Goal: Task Accomplishment & Management: Manage account settings

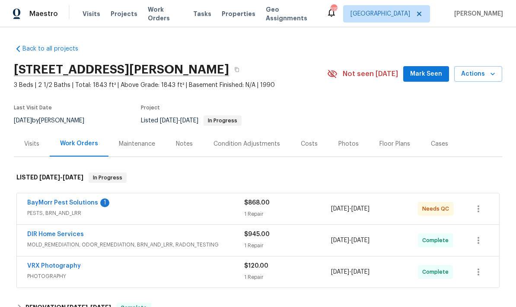
click at [86, 200] on link "BayMorr Pest Solutions" at bounding box center [62, 203] width 71 height 6
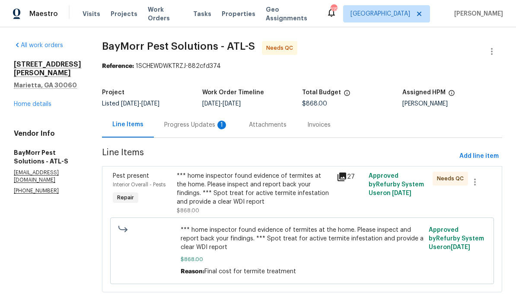
click at [200, 125] on div "Progress Updates 1" at bounding box center [196, 125] width 64 height 9
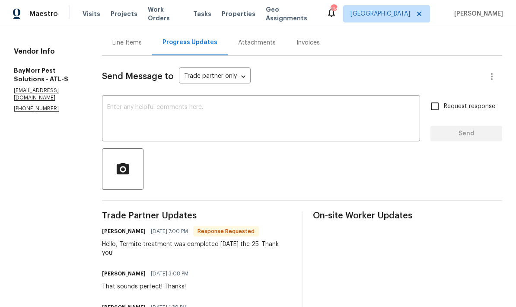
scroll to position [83, 0]
click at [189, 105] on textarea at bounding box center [261, 119] width 308 height 30
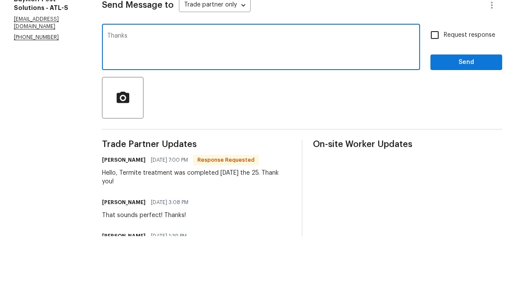
type textarea "Thanks"
click at [467, 128] on span "Send" at bounding box center [466, 133] width 58 height 11
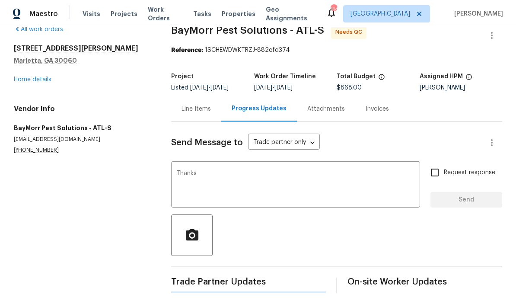
scroll to position [0, 0]
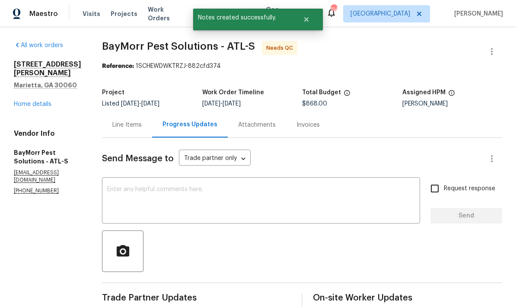
click at [122, 121] on div "Line Items" at bounding box center [126, 125] width 29 height 9
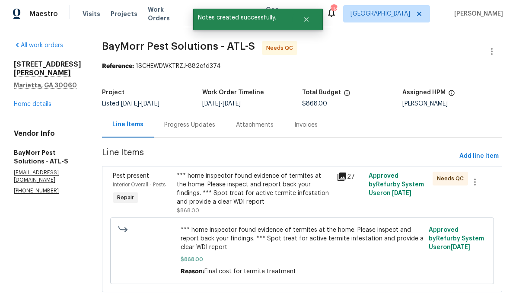
click at [288, 174] on div "*** home inspector found evidence of termites at the home. Please inspect and r…" at bounding box center [254, 189] width 155 height 35
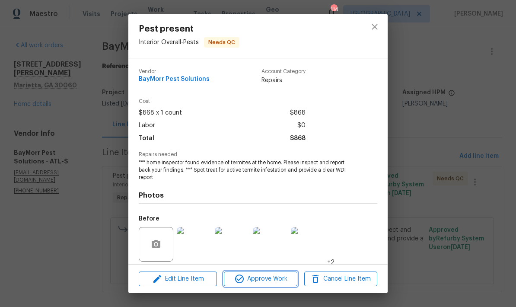
click at [272, 279] on span "Approve Work" at bounding box center [260, 278] width 68 height 11
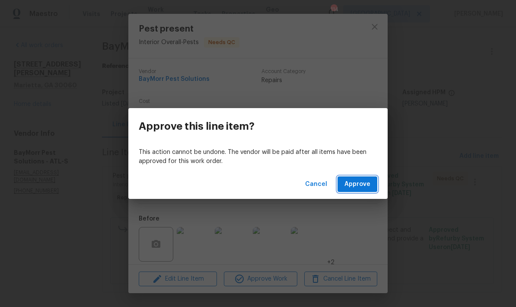
click at [363, 183] on span "Approve" at bounding box center [357, 184] width 26 height 11
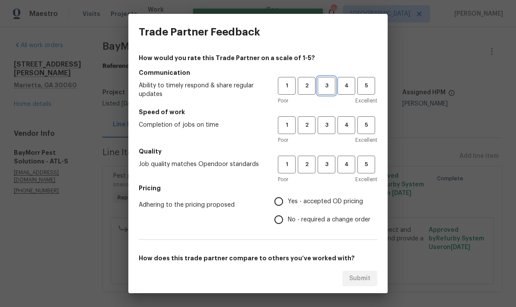
click at [327, 81] on span "3" at bounding box center [326, 86] width 16 height 10
click at [325, 164] on span "3" at bounding box center [326, 164] width 16 height 10
click at [322, 126] on span "3" at bounding box center [326, 125] width 16 height 10
click at [279, 217] on input "No - required a change order" at bounding box center [279, 219] width 18 height 18
radio input "true"
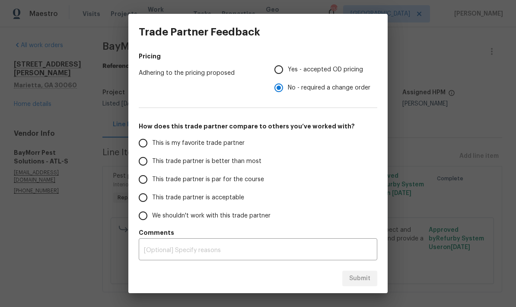
scroll to position [132, 0]
click at [142, 178] on input "This trade partner is par for the course" at bounding box center [143, 179] width 18 height 18
click at [365, 279] on span "Submit" at bounding box center [359, 278] width 21 height 11
radio input "true"
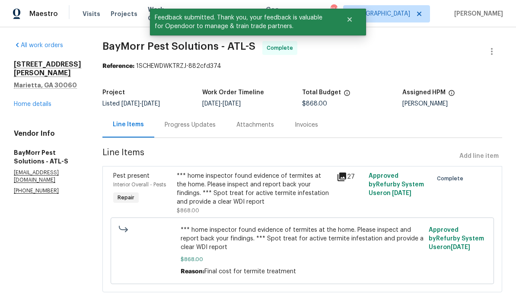
click at [47, 101] on link "Home details" at bounding box center [33, 104] width 38 height 6
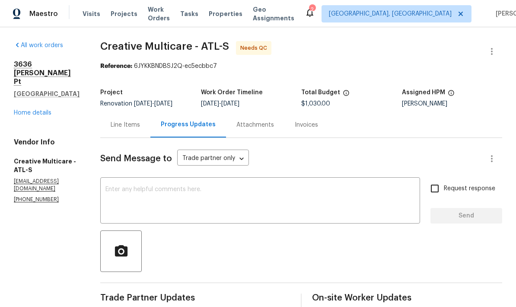
click at [150, 126] on div "Line Items" at bounding box center [125, 124] width 50 height 25
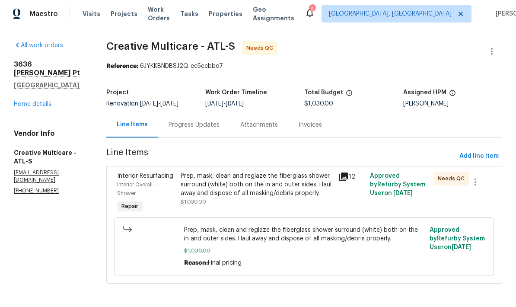
scroll to position [17, 0]
click at [283, 175] on div "Prep, mask, clean and reglaze the fiberglass shower surround (white) both on th…" at bounding box center [257, 185] width 153 height 26
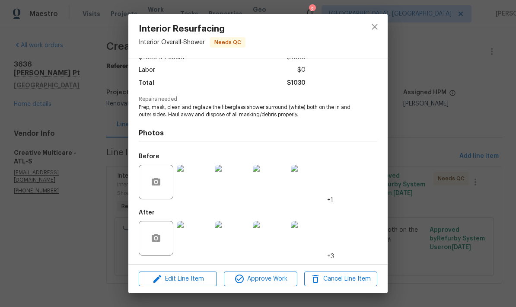
scroll to position [57, 0]
click at [194, 241] on img at bounding box center [194, 238] width 35 height 35
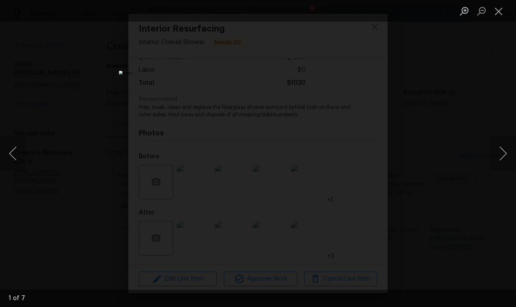
click at [504, 154] on button "Next image" at bounding box center [503, 153] width 26 height 35
click at [505, 155] on button "Next image" at bounding box center [503, 153] width 26 height 35
click at [505, 154] on button "Next image" at bounding box center [503, 153] width 26 height 35
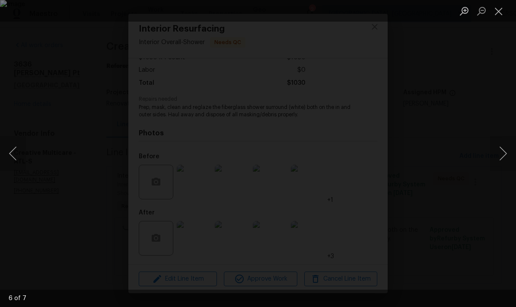
click at [505, 153] on button "Next image" at bounding box center [503, 153] width 26 height 35
click at [506, 153] on button "Next image" at bounding box center [503, 153] width 26 height 35
click at [502, 154] on button "Next image" at bounding box center [503, 153] width 26 height 35
click at [497, 13] on button "Close lightbox" at bounding box center [498, 10] width 17 height 15
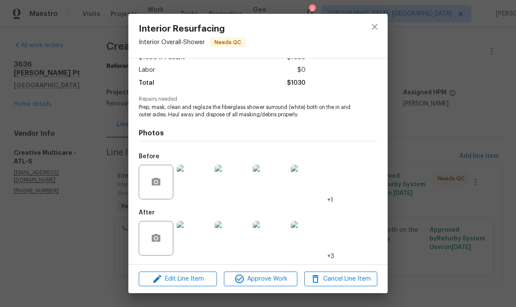
click at [197, 182] on img at bounding box center [194, 182] width 35 height 35
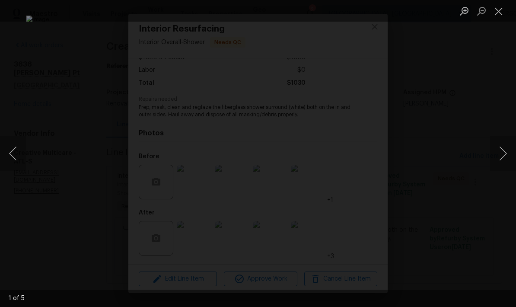
click at [497, 16] on button "Close lightbox" at bounding box center [498, 10] width 17 height 15
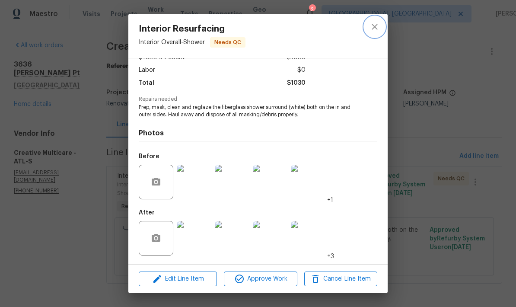
click at [377, 29] on icon "close" at bounding box center [374, 27] width 10 height 10
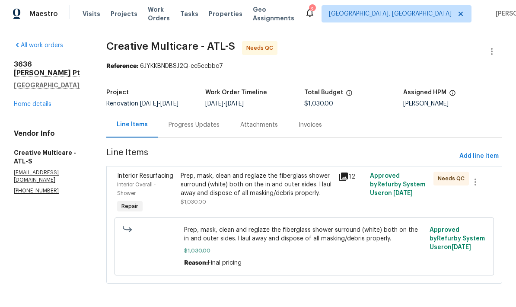
click at [219, 121] on div "Progress Updates" at bounding box center [193, 125] width 51 height 9
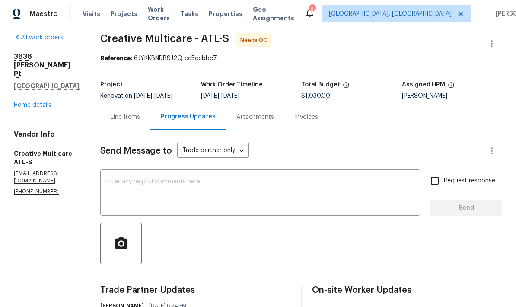
scroll to position [7, 0]
click at [188, 179] on textarea at bounding box center [259, 194] width 309 height 30
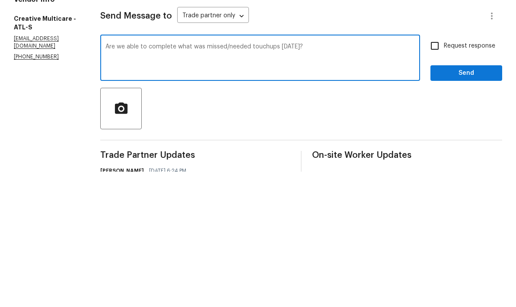
scroll to position [35, 0]
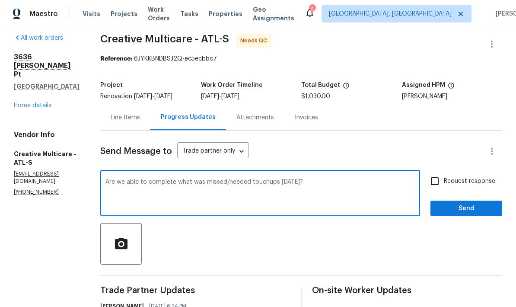
type textarea "Are we able to complete what was missed/needed touchups today?"
click at [438, 172] on input "Request response" at bounding box center [435, 181] width 18 height 18
checkbox input "true"
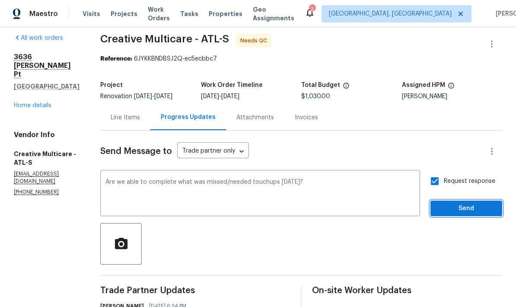
click at [467, 200] on button "Send" at bounding box center [466, 208] width 72 height 16
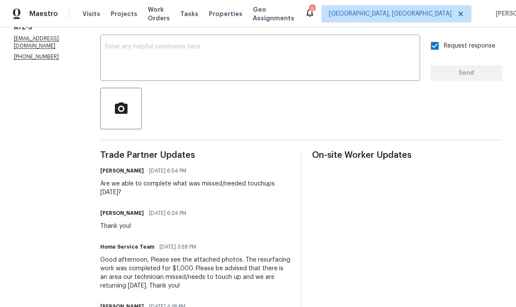
scroll to position [135, 0]
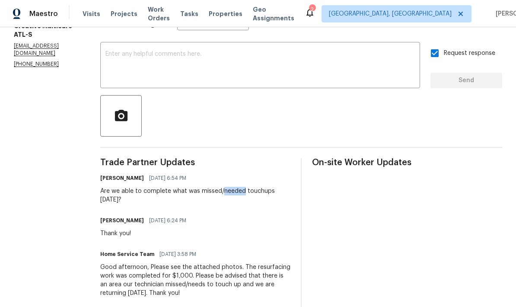
click at [270, 214] on div "Tim Godfrey 09/29/2025 6:24 PM Thank you!" at bounding box center [195, 225] width 190 height 23
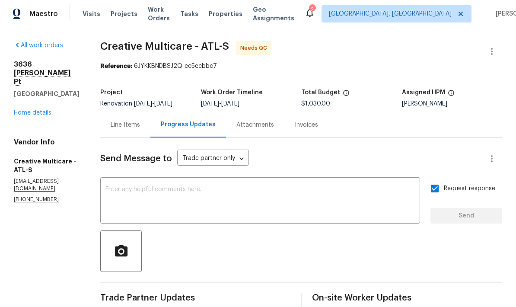
scroll to position [0, 0]
click at [140, 129] on div "Line Items" at bounding box center [125, 125] width 29 height 9
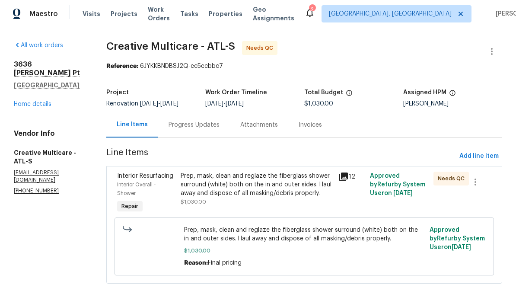
click at [48, 101] on link "Home details" at bounding box center [33, 104] width 38 height 6
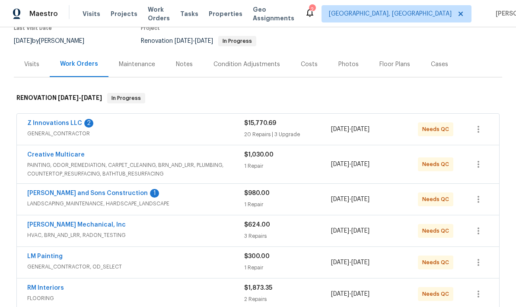
scroll to position [85, 0]
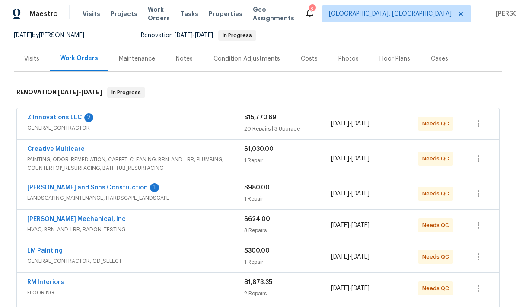
click at [101, 187] on link "[PERSON_NAME] and Sons Construction" at bounding box center [87, 187] width 121 height 6
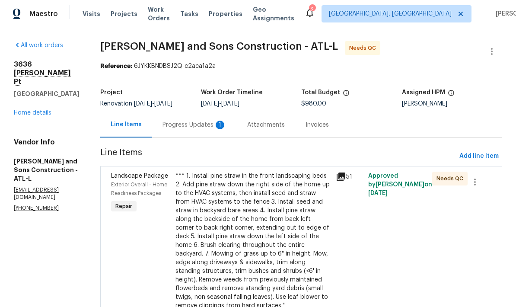
click at [188, 125] on div "Progress Updates 1" at bounding box center [194, 125] width 64 height 9
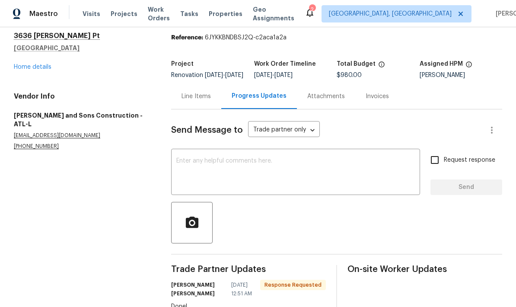
scroll to position [35, 0]
click at [200, 92] on div "Line Items" at bounding box center [195, 96] width 29 height 9
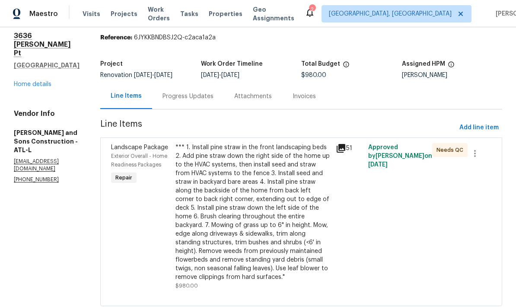
scroll to position [9, 0]
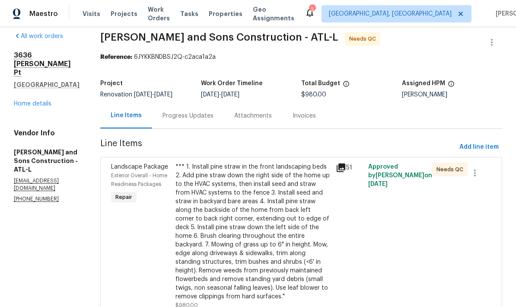
click at [276, 205] on div "*** 1. Install pine straw in the front landscaping beds 2. Add pine straw down …" at bounding box center [253, 231] width 156 height 138
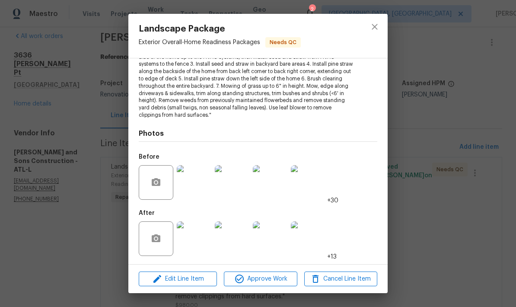
scroll to position [112, 0]
click at [197, 234] on img at bounding box center [194, 239] width 35 height 35
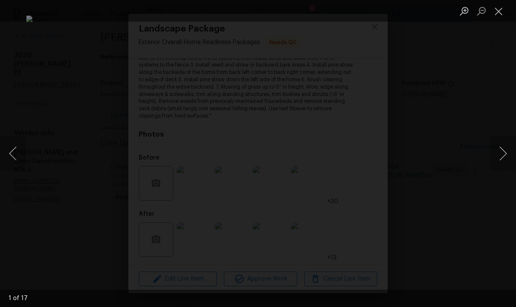
click at [501, 160] on button "Next image" at bounding box center [503, 153] width 26 height 35
click at [500, 161] on button "Next image" at bounding box center [503, 153] width 26 height 35
click at [502, 159] on button "Next image" at bounding box center [503, 153] width 26 height 35
click at [501, 159] on button "Next image" at bounding box center [503, 153] width 26 height 35
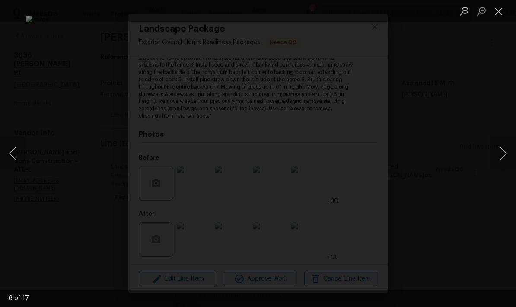
click at [500, 161] on button "Next image" at bounding box center [503, 153] width 26 height 35
click at [500, 160] on button "Next image" at bounding box center [503, 153] width 26 height 35
click at [499, 159] on button "Next image" at bounding box center [503, 153] width 26 height 35
click at [499, 160] on button "Next image" at bounding box center [503, 153] width 26 height 35
click at [500, 160] on button "Next image" at bounding box center [503, 153] width 26 height 35
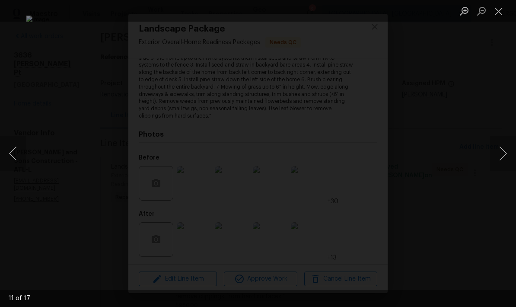
click at [500, 161] on button "Next image" at bounding box center [503, 153] width 26 height 35
click at [495, 13] on button "Close lightbox" at bounding box center [498, 10] width 17 height 15
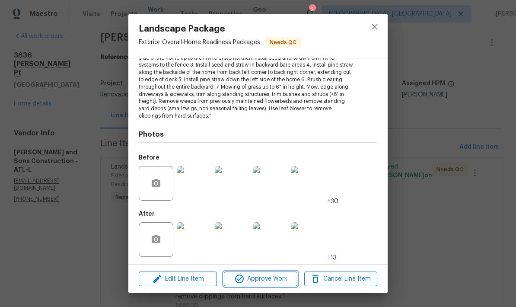
click at [281, 277] on span "Approve Work" at bounding box center [260, 278] width 68 height 11
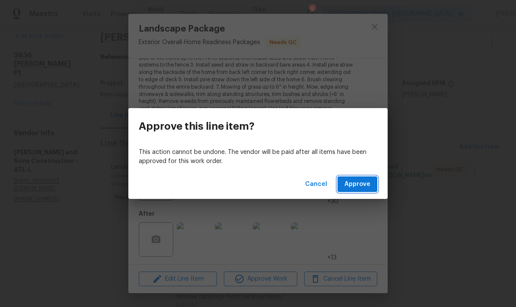
click at [367, 189] on button "Approve" at bounding box center [357, 184] width 40 height 16
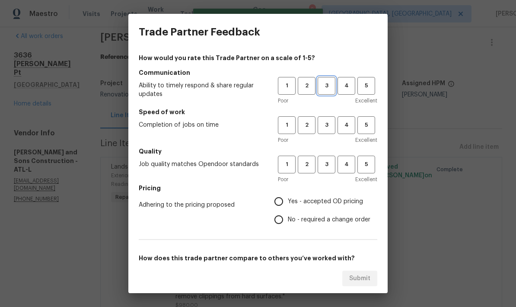
click at [334, 84] on span "3" at bounding box center [326, 86] width 16 height 10
click at [330, 130] on button "3" at bounding box center [327, 125] width 18 height 18
click at [327, 163] on span "3" at bounding box center [326, 164] width 16 height 10
click at [282, 205] on input "Yes - accepted OD pricing" at bounding box center [279, 201] width 18 height 18
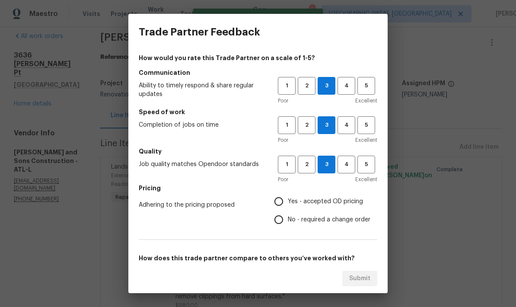
radio input "true"
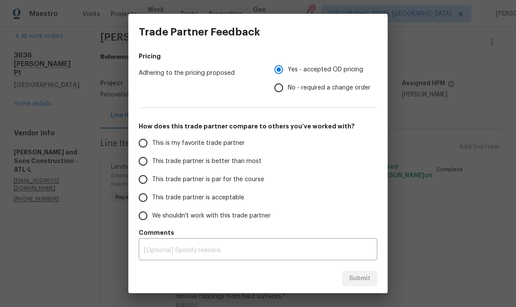
scroll to position [132, 0]
click at [145, 179] on input "This trade partner is par for the course" at bounding box center [143, 179] width 18 height 18
click at [370, 280] on span "Submit" at bounding box center [359, 278] width 21 height 11
radio input "true"
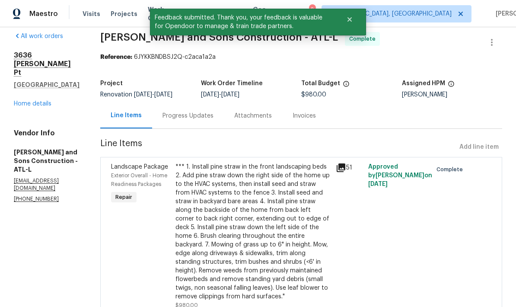
click at [48, 101] on link "Home details" at bounding box center [33, 104] width 38 height 6
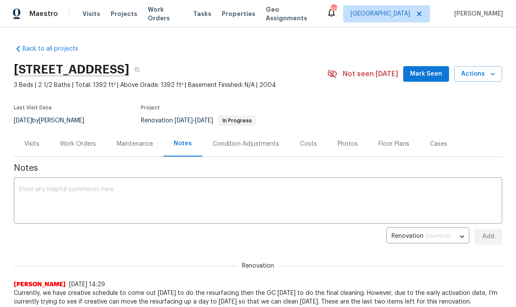
click at [86, 146] on div "Work Orders" at bounding box center [78, 144] width 36 height 9
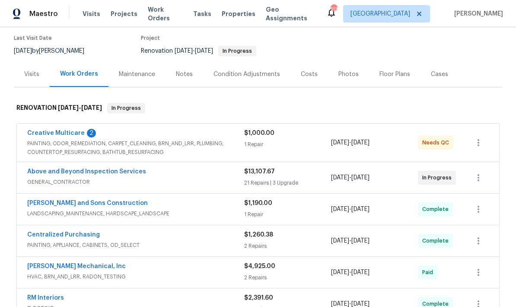
scroll to position [76, 0]
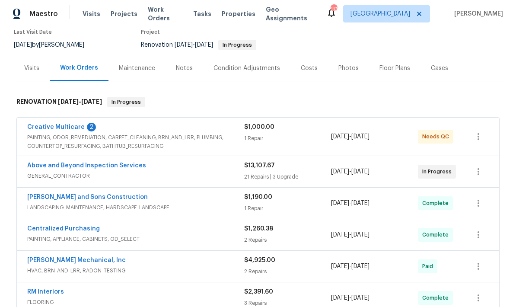
click at [71, 124] on link "Creative Multicare" at bounding box center [55, 127] width 57 height 6
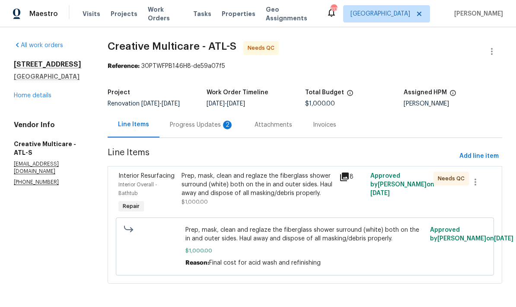
click at [222, 129] on div "Progress Updates 2" at bounding box center [202, 125] width 64 height 9
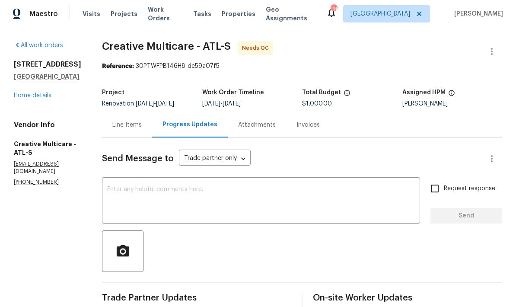
click at [142, 129] on div "Line Items" at bounding box center [126, 125] width 29 height 9
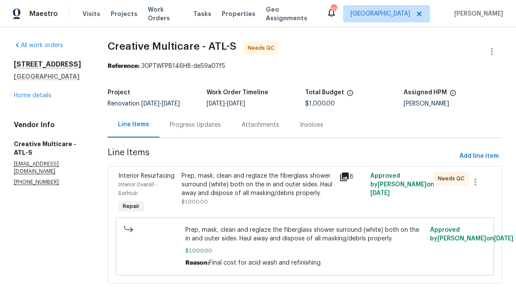
click at [289, 192] on div "Prep, mask, clean and reglaze the fiberglass shower surround (white) both on th…" at bounding box center [257, 185] width 152 height 26
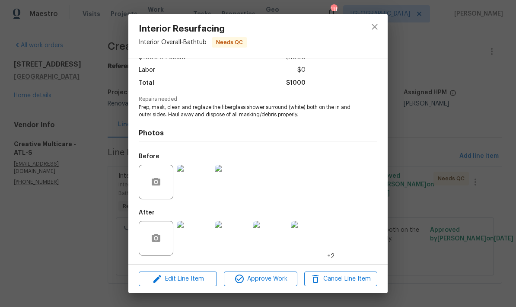
scroll to position [57, 0]
click at [196, 233] on img at bounding box center [194, 238] width 35 height 35
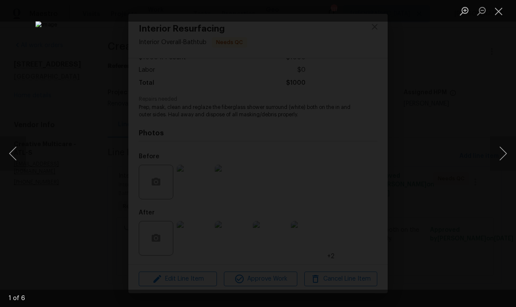
click at [505, 156] on button "Next image" at bounding box center [503, 153] width 26 height 35
click at [505, 155] on button "Next image" at bounding box center [503, 153] width 26 height 35
click at [505, 156] on button "Next image" at bounding box center [503, 153] width 26 height 35
click at [504, 156] on button "Next image" at bounding box center [503, 153] width 26 height 35
click at [504, 157] on button "Next image" at bounding box center [503, 153] width 26 height 35
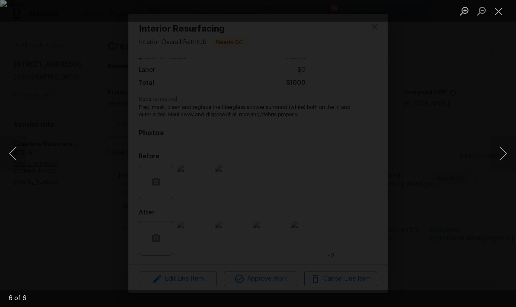
click at [503, 154] on button "Next image" at bounding box center [503, 153] width 26 height 35
click at [497, 15] on button "Close lightbox" at bounding box center [498, 10] width 17 height 15
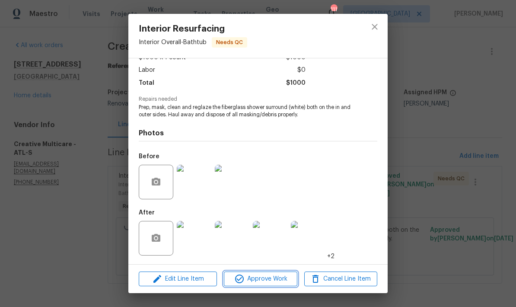
click at [279, 278] on span "Approve Work" at bounding box center [260, 278] width 68 height 11
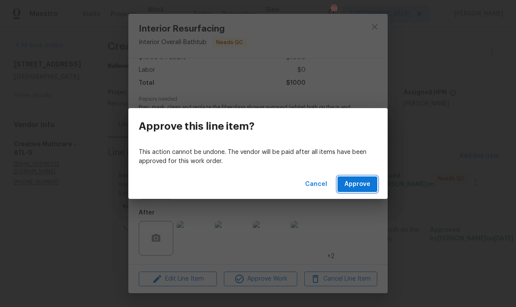
click at [363, 184] on span "Approve" at bounding box center [357, 184] width 26 height 11
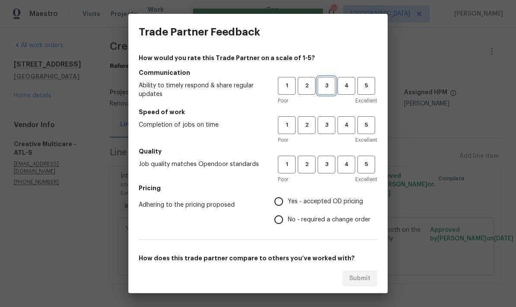
click at [330, 84] on span "3" at bounding box center [326, 86] width 16 height 10
click at [327, 122] on span "3" at bounding box center [326, 125] width 16 height 10
click at [327, 163] on span "3" at bounding box center [326, 164] width 16 height 10
click at [280, 222] on input "No - required a change order" at bounding box center [279, 219] width 18 height 18
radio input "true"
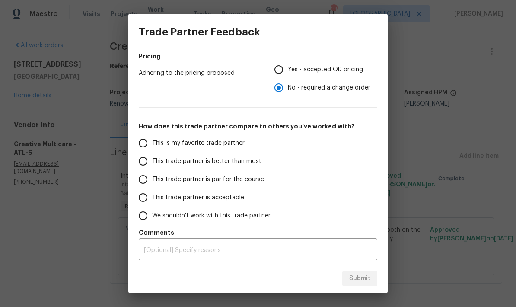
scroll to position [132, 0]
click at [146, 181] on input "This trade partner is par for the course" at bounding box center [143, 179] width 18 height 18
click at [365, 277] on span "Submit" at bounding box center [359, 278] width 21 height 11
radio input "true"
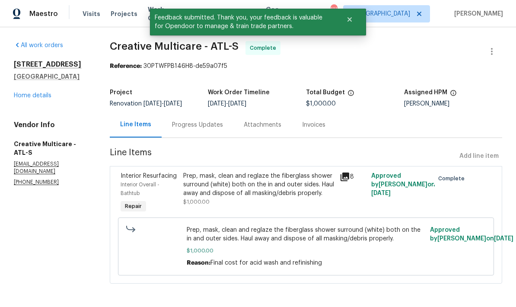
click at [46, 96] on link "Home details" at bounding box center [33, 95] width 38 height 6
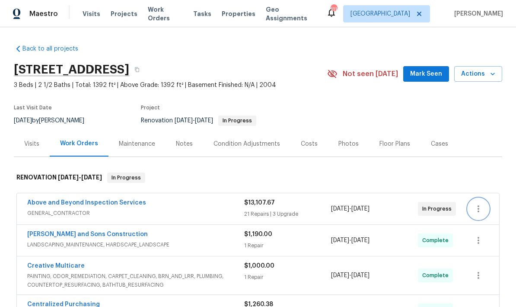
click at [479, 210] on icon "button" at bounding box center [478, 208] width 10 height 10
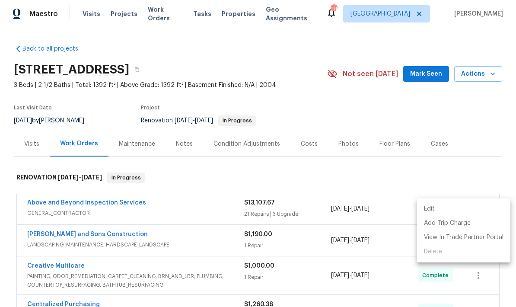
click at [479, 175] on div at bounding box center [258, 153] width 516 height 307
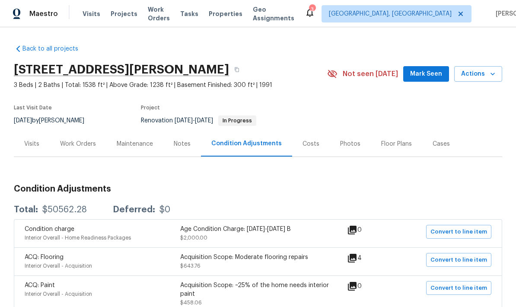
click at [87, 141] on div "Work Orders" at bounding box center [78, 144] width 36 height 9
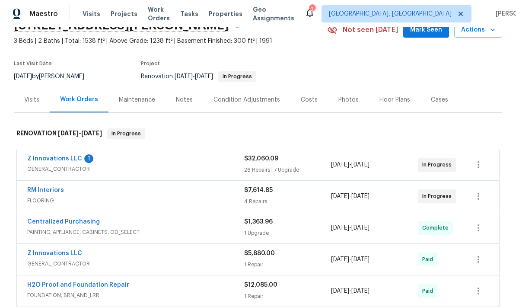
scroll to position [44, 0]
click at [57, 190] on link "RM Interiors" at bounding box center [45, 190] width 37 height 6
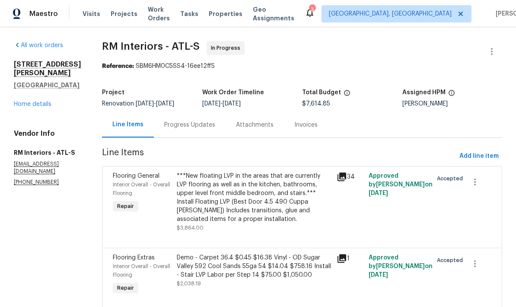
click at [193, 124] on div "Progress Updates" at bounding box center [189, 125] width 51 height 9
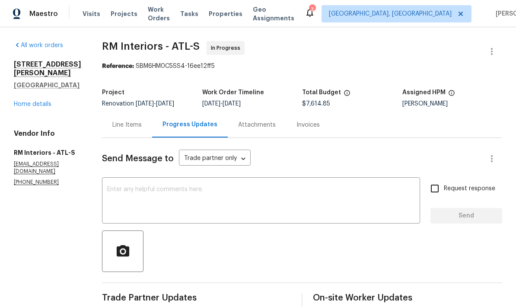
click at [127, 121] on div "Line Items" at bounding box center [126, 125] width 29 height 9
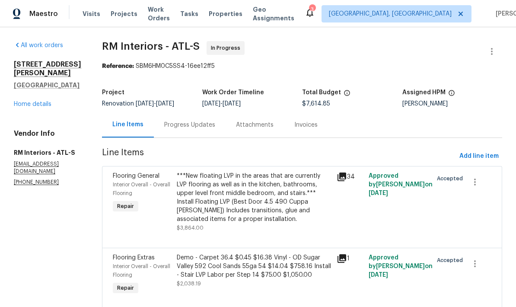
click at [46, 101] on link "Home details" at bounding box center [33, 104] width 38 height 6
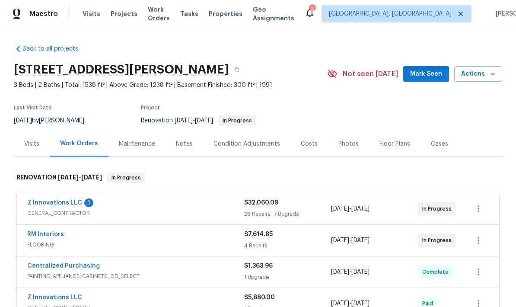
click at [67, 201] on link "Z Innovations LLC" at bounding box center [54, 203] width 55 height 6
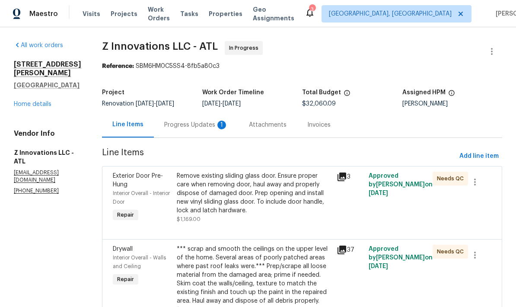
click at [200, 120] on div "Progress Updates 1" at bounding box center [196, 124] width 85 height 25
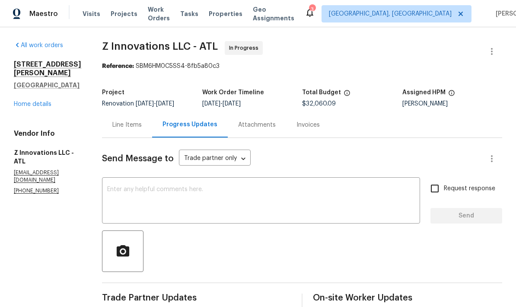
click at [130, 124] on div "Line Items" at bounding box center [126, 125] width 29 height 9
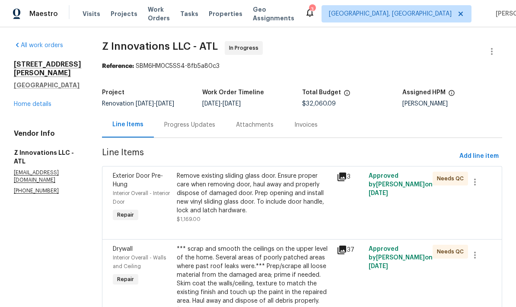
click at [39, 101] on link "Home details" at bounding box center [33, 104] width 38 height 6
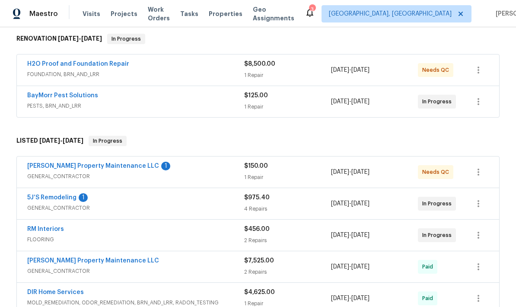
scroll to position [139, 0]
click at [108, 163] on link "[PERSON_NAME] Property Maintenance LLC" at bounding box center [93, 165] width 132 height 6
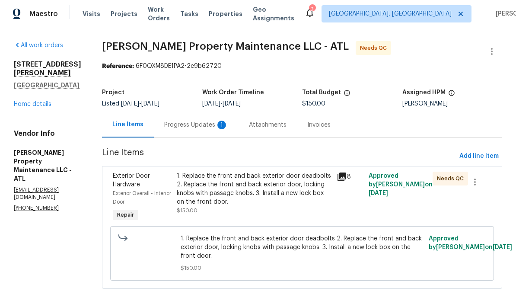
click at [203, 125] on div "Progress Updates 1" at bounding box center [196, 125] width 64 height 9
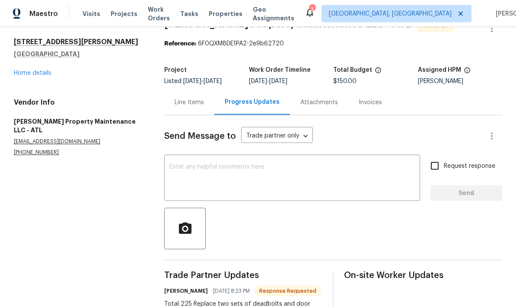
scroll to position [35, 0]
click at [198, 98] on div "Line Items" at bounding box center [189, 102] width 29 height 9
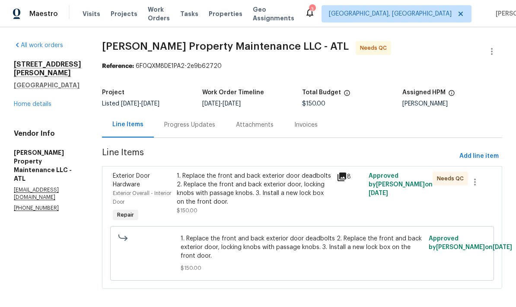
click at [240, 184] on div "1. Replace the front and back exterior door deadbolts 2. Replace the front and …" at bounding box center [254, 189] width 155 height 35
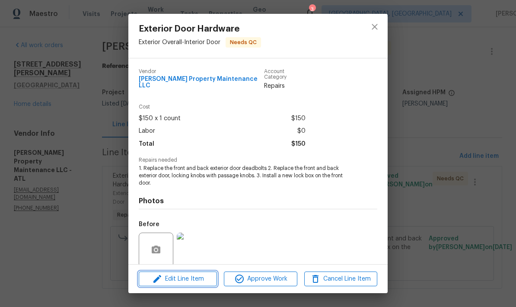
click at [196, 280] on span "Edit Line Item" at bounding box center [177, 278] width 73 height 11
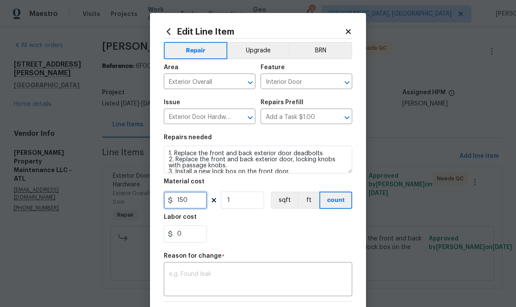
click at [198, 201] on input "150" at bounding box center [185, 199] width 43 height 17
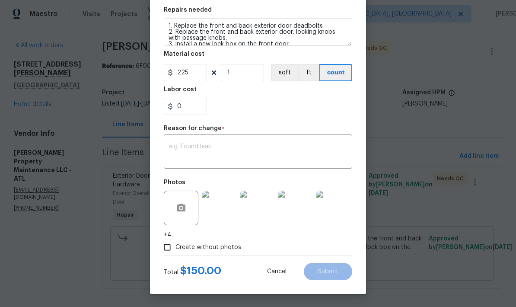
scroll to position [129, 0]
type input "225"
click at [226, 146] on textarea at bounding box center [258, 152] width 178 height 18
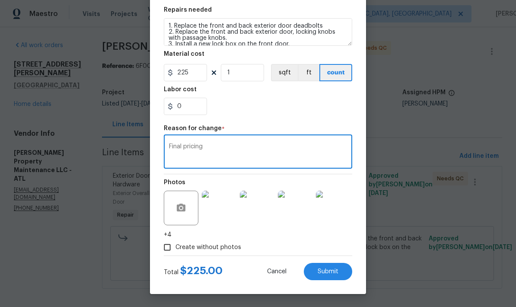
type textarea "Final pricing"
click at [341, 271] on button "Submit" at bounding box center [328, 271] width 48 height 17
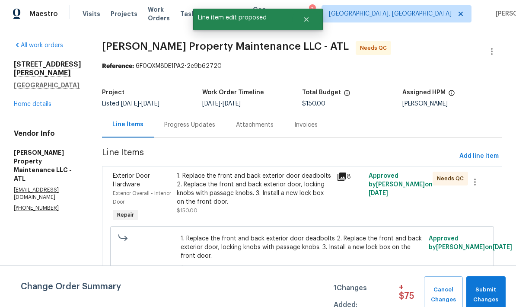
scroll to position [0, 0]
click at [489, 291] on span "Submit Changes" at bounding box center [485, 295] width 31 height 20
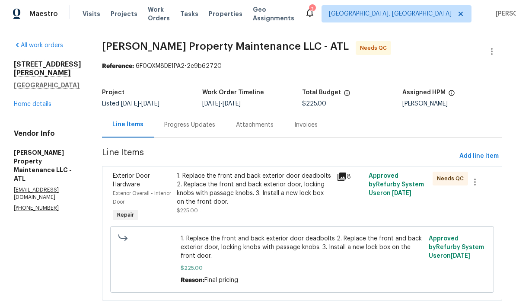
click at [295, 179] on div "1. Replace the front and back exterior door deadbolts 2. Replace the front and …" at bounding box center [254, 189] width 155 height 35
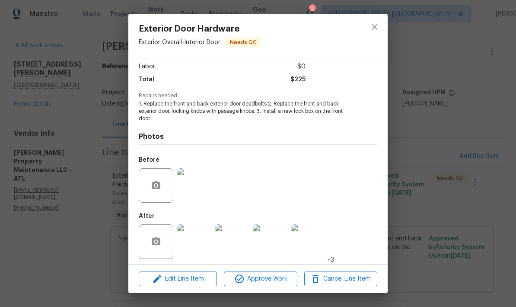
scroll to position [64, 0]
click at [199, 238] on img at bounding box center [194, 242] width 35 height 35
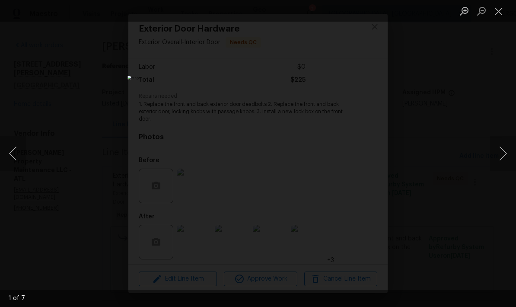
click at [499, 153] on button "Next image" at bounding box center [503, 153] width 26 height 35
click at [499, 152] on button "Next image" at bounding box center [503, 153] width 26 height 35
click at [499, 151] on button "Next image" at bounding box center [503, 153] width 26 height 35
click at [499, 150] on button "Next image" at bounding box center [503, 153] width 26 height 35
click at [497, 149] on button "Next image" at bounding box center [503, 153] width 26 height 35
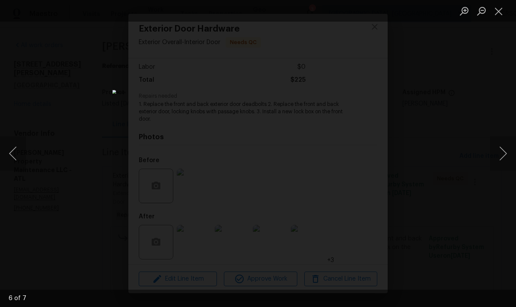
click at [498, 13] on button "Close lightbox" at bounding box center [498, 10] width 17 height 15
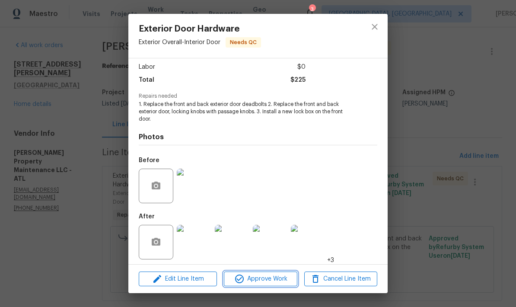
click at [281, 280] on span "Approve Work" at bounding box center [260, 278] width 68 height 11
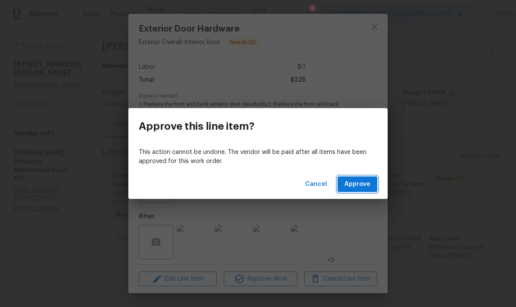
click at [368, 184] on span "Approve" at bounding box center [357, 184] width 26 height 11
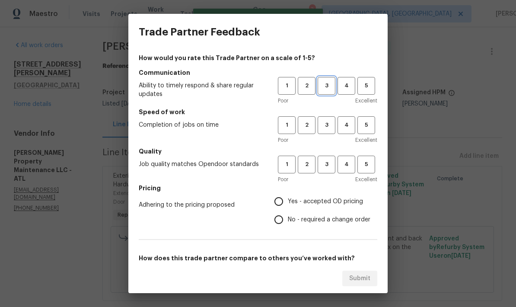
click at [330, 87] on span "3" at bounding box center [326, 86] width 16 height 10
click at [326, 118] on button "3" at bounding box center [327, 125] width 18 height 18
click at [327, 160] on span "3" at bounding box center [326, 164] width 16 height 10
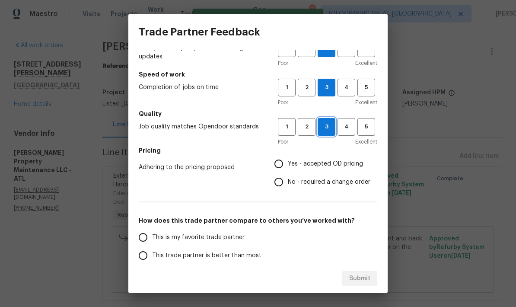
scroll to position [59, 0]
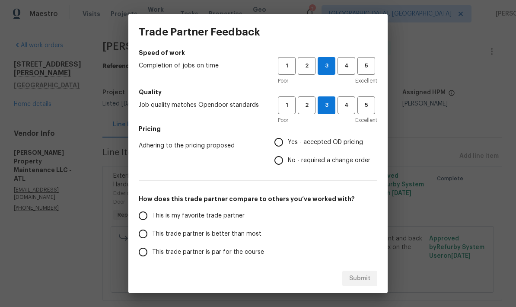
click at [282, 159] on input "No - required a change order" at bounding box center [279, 160] width 18 height 18
radio input "true"
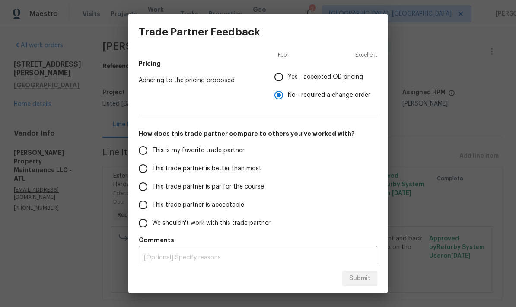
scroll to position [129, 0]
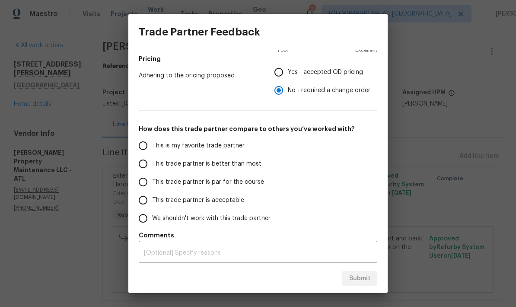
click at [146, 182] on input "This trade partner is par for the course" at bounding box center [143, 182] width 18 height 18
click at [362, 280] on span "Submit" at bounding box center [359, 278] width 21 height 11
radio input "true"
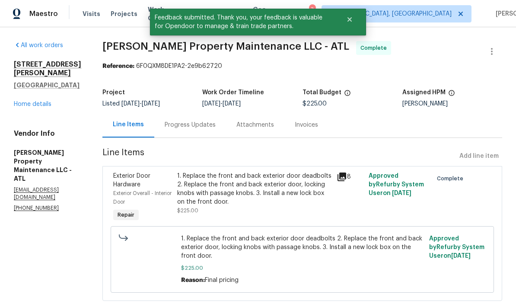
click at [45, 101] on link "Home details" at bounding box center [33, 104] width 38 height 6
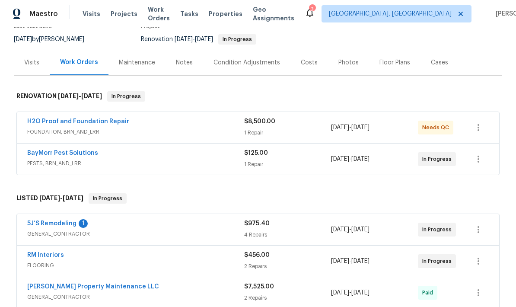
scroll to position [55, 0]
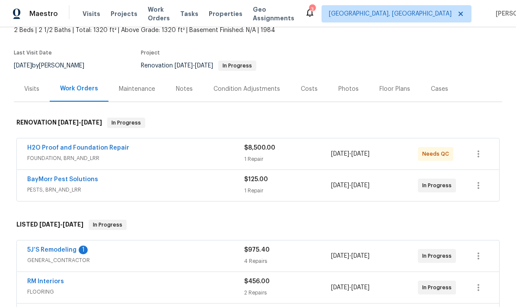
click at [90, 176] on link "BayMorr Pest Solutions" at bounding box center [62, 179] width 71 height 6
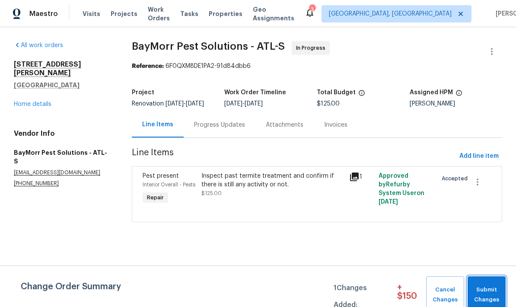
click at [489, 295] on span "Submit Changes" at bounding box center [487, 295] width 30 height 20
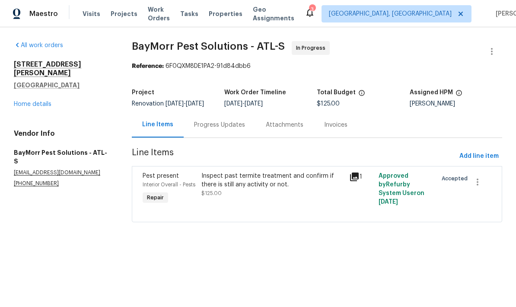
click at [230, 129] on div "Progress Updates" at bounding box center [219, 125] width 51 height 9
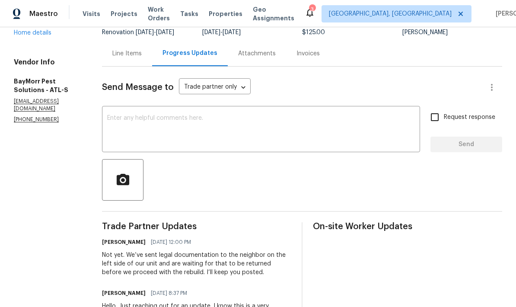
scroll to position [69, 0]
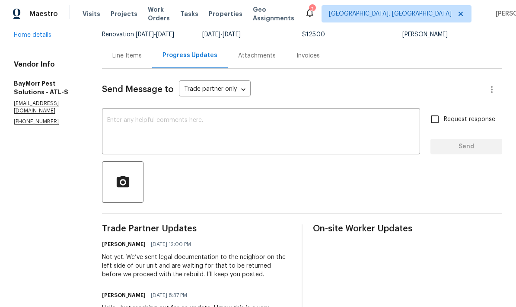
click at [186, 119] on textarea at bounding box center [261, 132] width 308 height 30
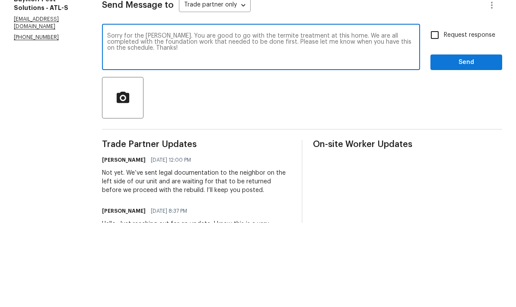
click at [157, 110] on div "Sorry for the delay, Todd. You are good to go with the termite treatment at thi…" at bounding box center [261, 132] width 318 height 44
click at [154, 117] on textarea "Sorry for the delay, Todd. You are good to go with the termite treatment at thi…" at bounding box center [261, 132] width 308 height 30
click at [306, 117] on textarea "Sorry for the delay Todd. You are good to go with the termite treatment at this…" at bounding box center [261, 132] width 308 height 30
type textarea "Sorry for the delay Todd. You are good to go with the termite treatment at this…"
click at [436, 110] on input "Request response" at bounding box center [435, 119] width 18 height 18
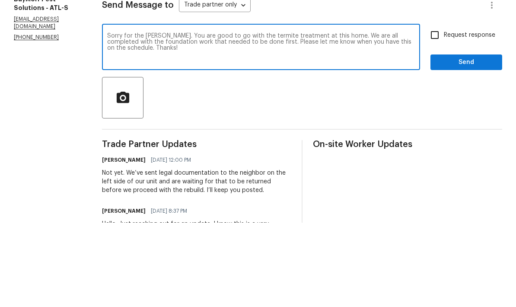
checkbox input "true"
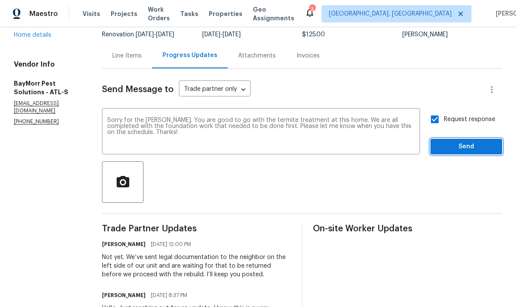
click at [458, 141] on span "Send" at bounding box center [466, 146] width 58 height 11
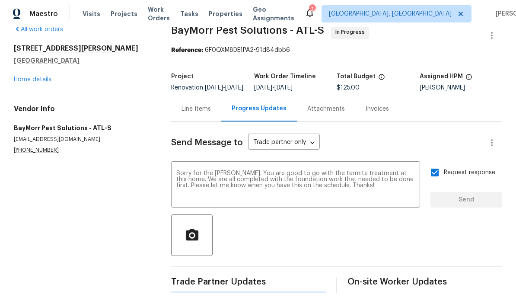
scroll to position [0, 0]
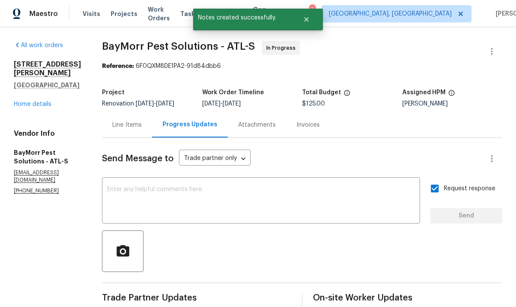
click at [122, 121] on div "Line Items" at bounding box center [126, 125] width 29 height 9
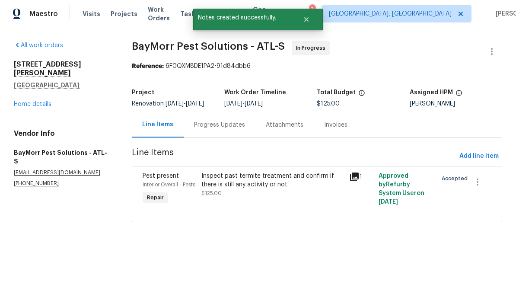
click at [47, 101] on link "Home details" at bounding box center [33, 104] width 38 height 6
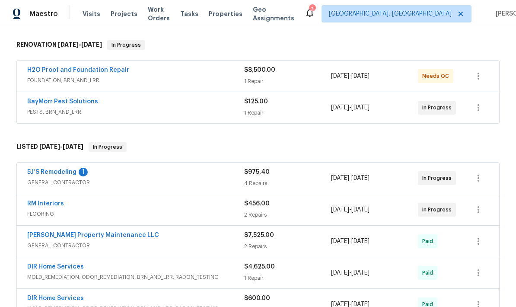
scroll to position [132, 0]
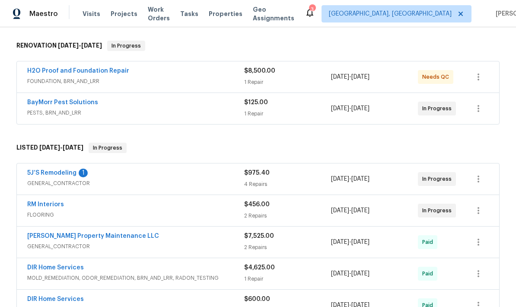
click at [63, 174] on link "5J’S Remodeling" at bounding box center [51, 173] width 49 height 6
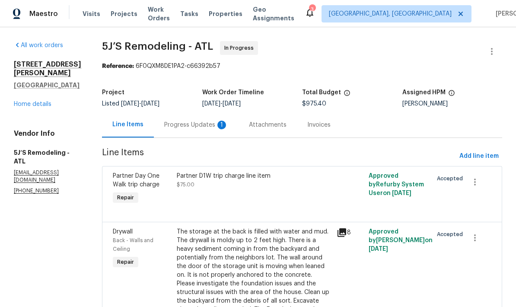
click at [200, 124] on div "Progress Updates 1" at bounding box center [196, 125] width 64 height 9
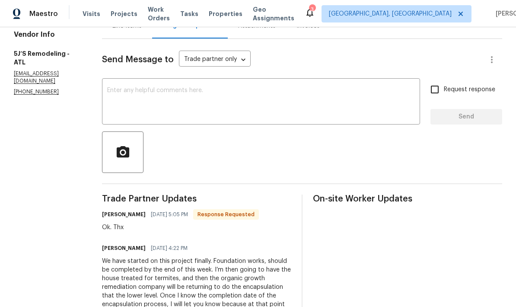
scroll to position [121, 0]
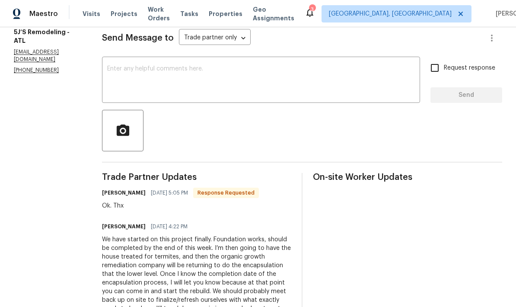
click at [175, 69] on textarea at bounding box center [261, 81] width 308 height 30
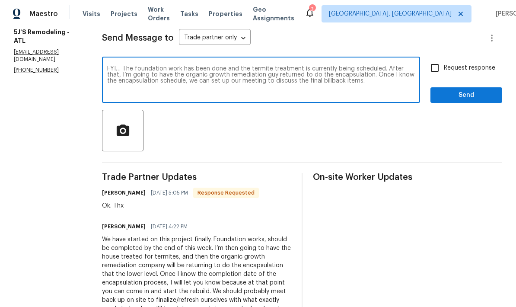
click at [323, 82] on textarea "FYI… The foundation work has been done and the termite treatment is currently b…" at bounding box center [261, 81] width 308 height 30
click at [385, 68] on textarea "FYI… The foundation work has been done and the termite treatment is currently b…" at bounding box center [261, 81] width 308 height 30
type textarea "FYI… The foundation work has been done and the termite treatment is currently b…"
click at [438, 65] on input "Request response" at bounding box center [435, 68] width 18 height 18
checkbox input "true"
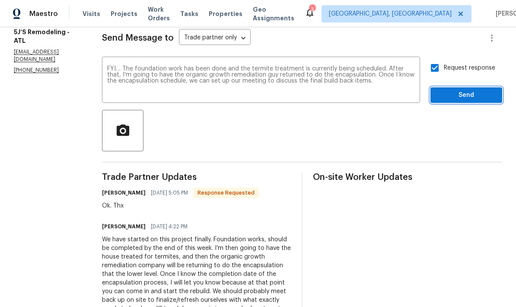
click at [459, 92] on span "Send" at bounding box center [466, 95] width 58 height 11
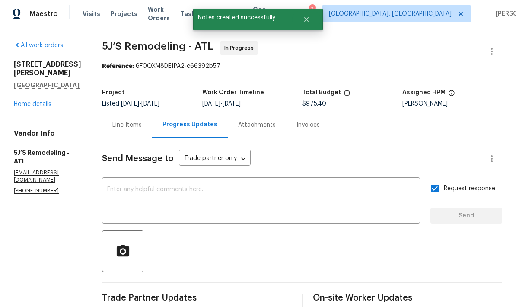
scroll to position [0, 0]
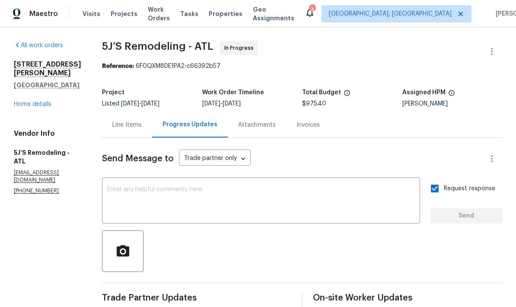
click at [137, 127] on div "Line Items" at bounding box center [126, 125] width 29 height 9
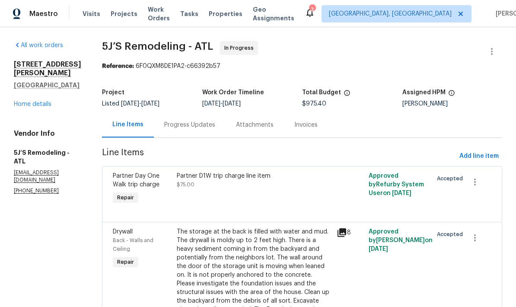
click at [44, 101] on link "Home details" at bounding box center [33, 104] width 38 height 6
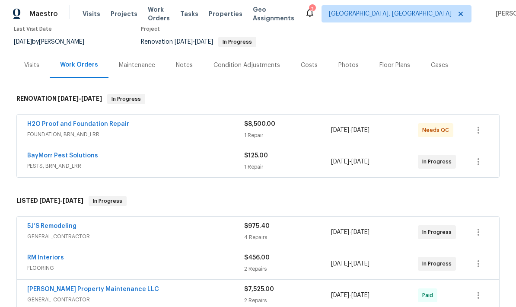
scroll to position [82, 0]
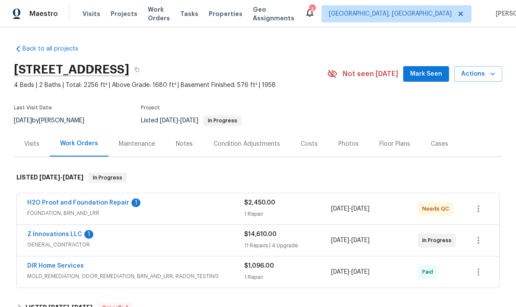
click at [65, 232] on link "Z Innovations LLC" at bounding box center [54, 234] width 55 height 6
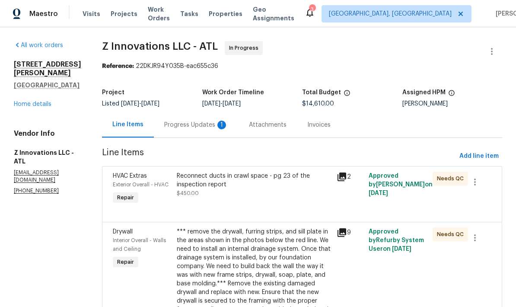
click at [196, 121] on div "Progress Updates 1" at bounding box center [196, 125] width 64 height 9
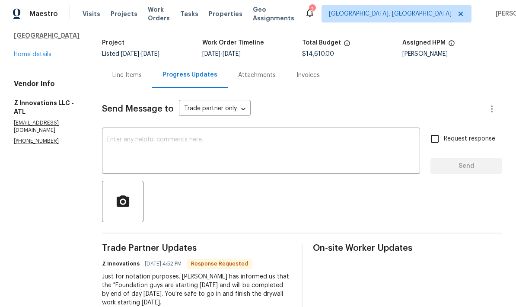
scroll to position [47, 0]
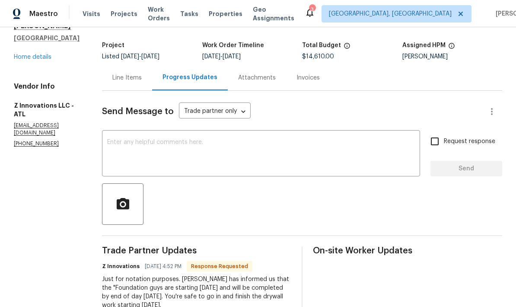
click at [130, 75] on div "Line Items" at bounding box center [126, 77] width 29 height 9
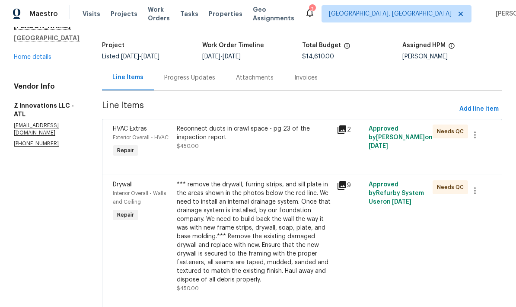
click at [45, 56] on link "Home details" at bounding box center [33, 57] width 38 height 6
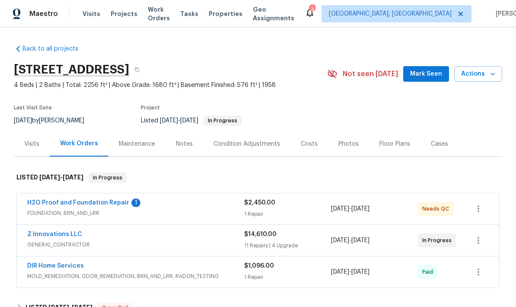
click at [101, 203] on link "H2O Proof and Foundation Repair" at bounding box center [78, 203] width 102 height 6
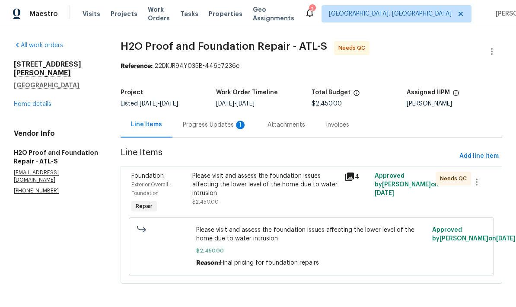
click at [224, 122] on div "Progress Updates 1" at bounding box center [215, 125] width 64 height 9
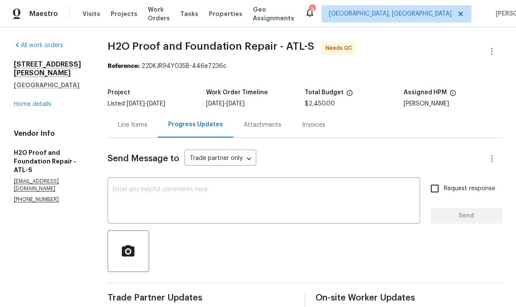
click at [133, 123] on div "Line Items" at bounding box center [132, 125] width 29 height 9
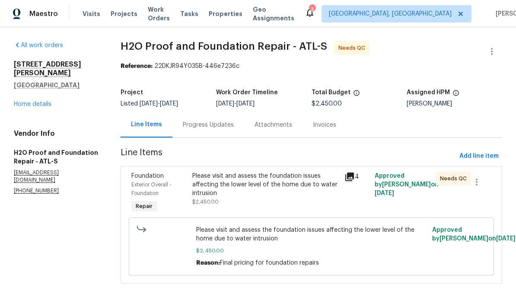
click at [42, 101] on link "Home details" at bounding box center [33, 104] width 38 height 6
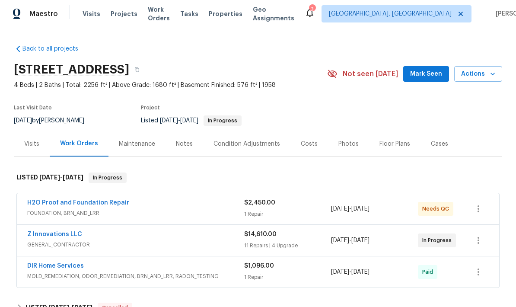
click at [77, 233] on link "Z Innovations LLC" at bounding box center [54, 234] width 55 height 6
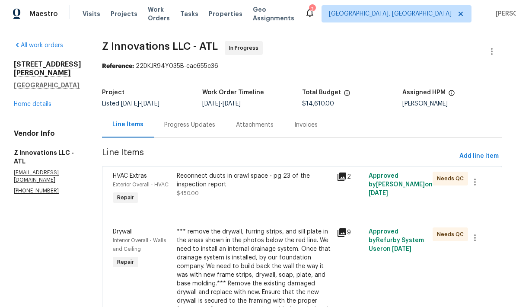
click at [195, 123] on div "Progress Updates" at bounding box center [189, 125] width 51 height 9
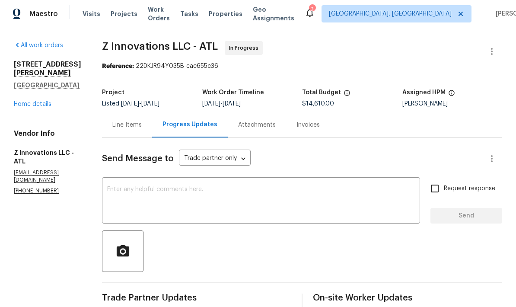
click at [216, 189] on textarea at bounding box center [261, 201] width 308 height 30
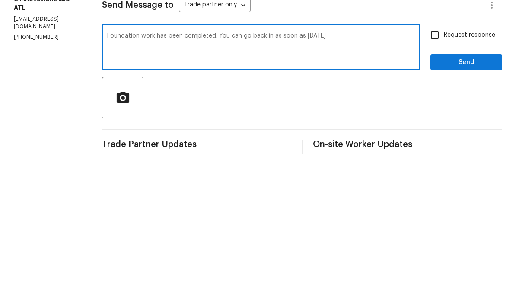
type textarea "Foundation work has been completed. You can go back in as soon as tomorrow 10/1"
click at [451, 210] on span "Send" at bounding box center [466, 215] width 58 height 11
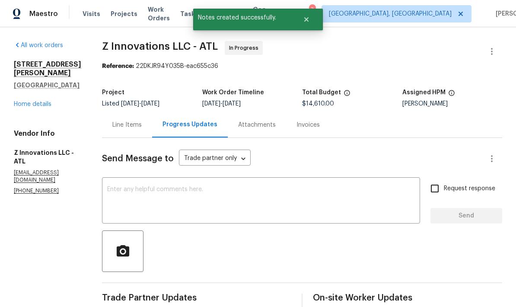
click at [44, 101] on link "Home details" at bounding box center [33, 104] width 38 height 6
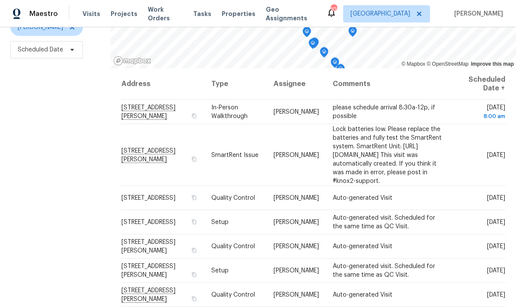
click at [0, 0] on icon at bounding box center [0, 0] width 0 height 0
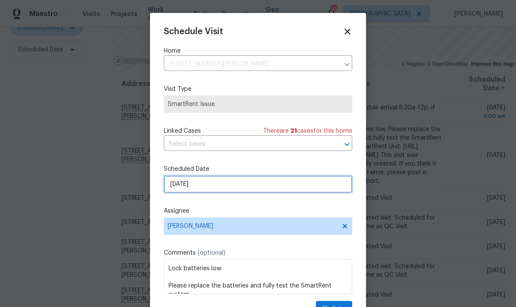
click at [234, 188] on input "[DATE]" at bounding box center [258, 183] width 188 height 17
select select "9"
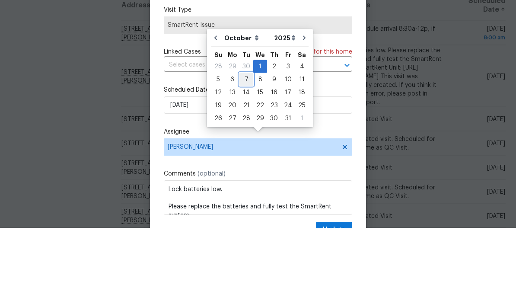
click at [246, 152] on div "7" at bounding box center [246, 158] width 14 height 12
type input "[DATE]"
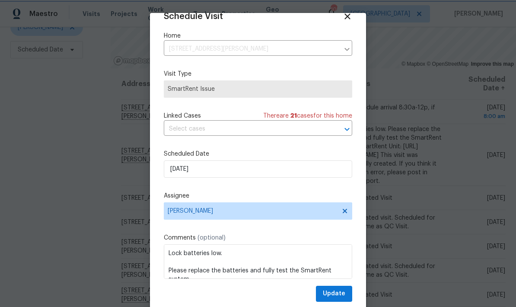
scroll to position [17, 0]
click at [345, 291] on span "Update" at bounding box center [334, 293] width 22 height 11
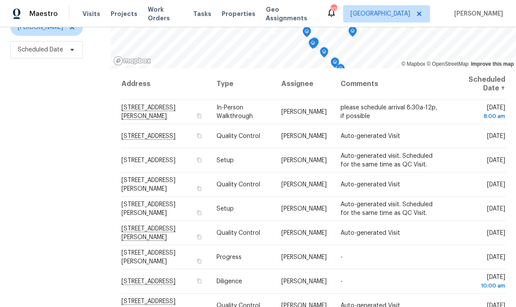
click at [0, 0] on icon at bounding box center [0, 0] width 0 height 0
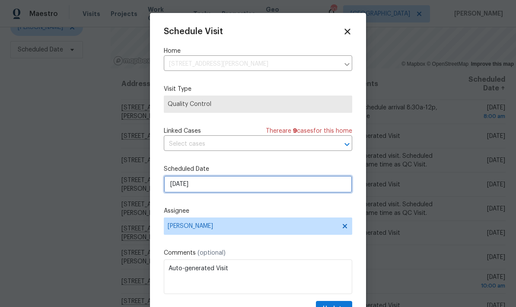
click at [219, 188] on input "[DATE]" at bounding box center [258, 183] width 188 height 17
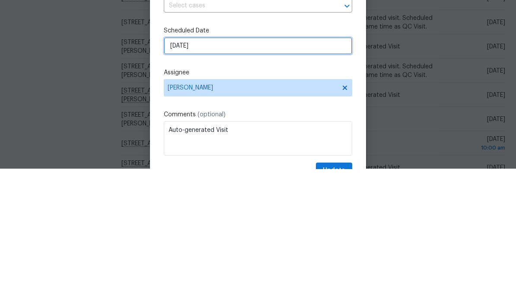
select select "9"
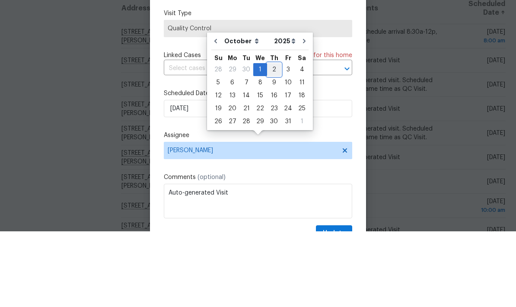
click at [274, 139] on div "2" at bounding box center [274, 145] width 14 height 12
type input "10/2/2025"
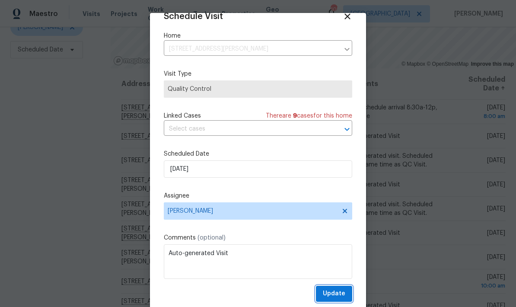
click at [344, 293] on span "Update" at bounding box center [334, 293] width 22 height 11
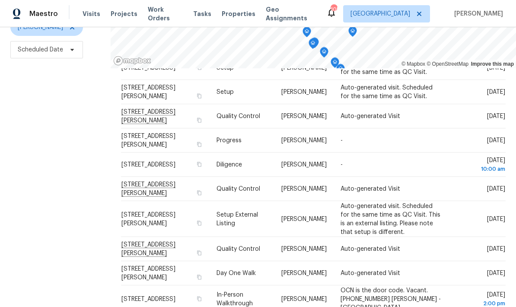
scroll to position [93, 0]
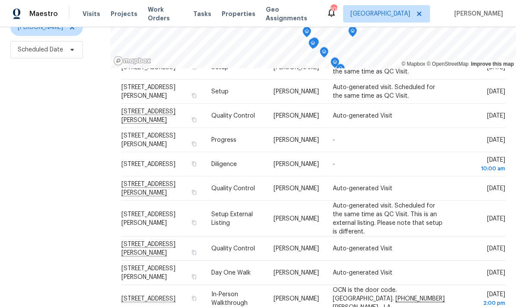
click at [0, 0] on icon at bounding box center [0, 0] width 0 height 0
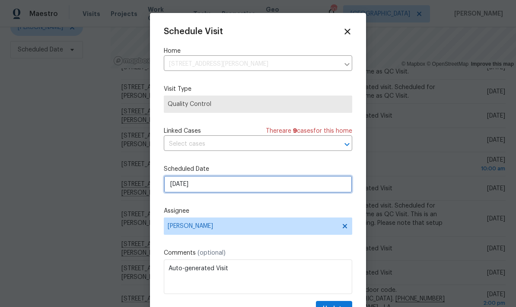
click at [260, 190] on input "10/2/2025" at bounding box center [258, 183] width 188 height 17
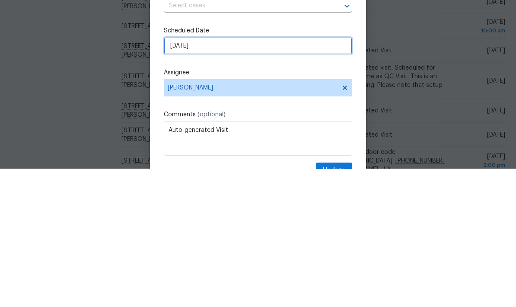
select select "9"
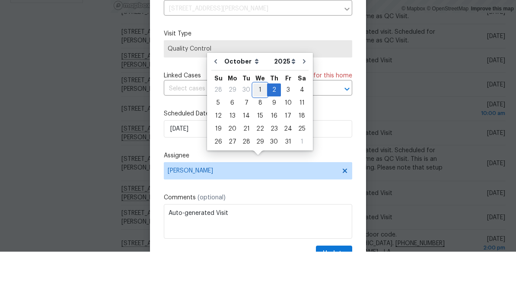
click at [259, 139] on div "1" at bounding box center [260, 145] width 14 height 12
type input "10/1/2025"
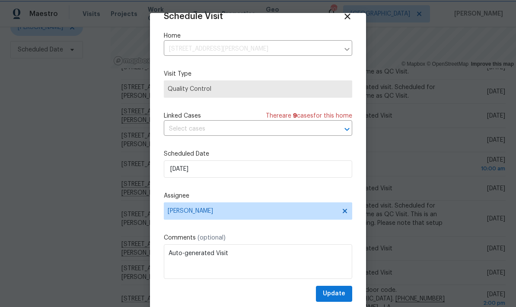
scroll to position [17, 0]
click at [345, 291] on span "Update" at bounding box center [334, 293] width 22 height 11
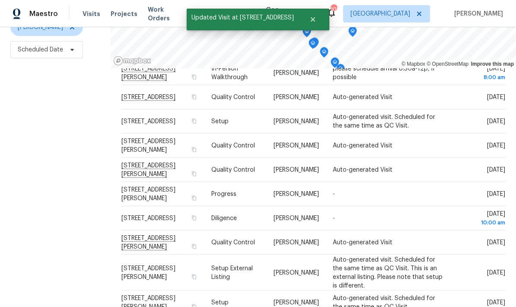
scroll to position [41, 0]
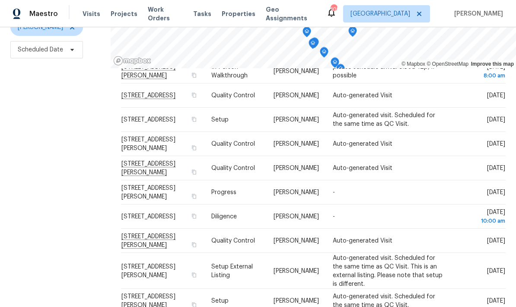
click at [0, 0] on icon at bounding box center [0, 0] width 0 height 0
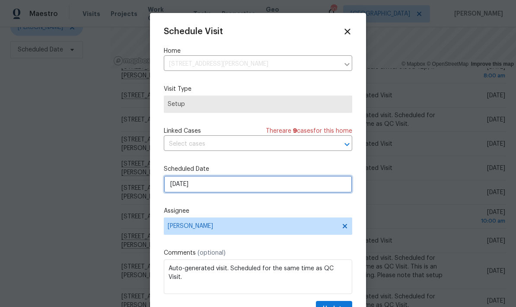
click at [245, 187] on input "10/2/2025" at bounding box center [258, 183] width 188 height 17
select select "9"
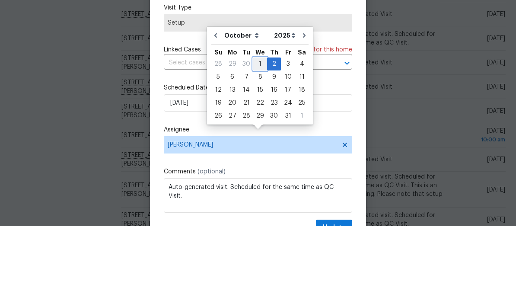
click at [257, 139] on div "1" at bounding box center [260, 145] width 14 height 12
type input "10/1/2025"
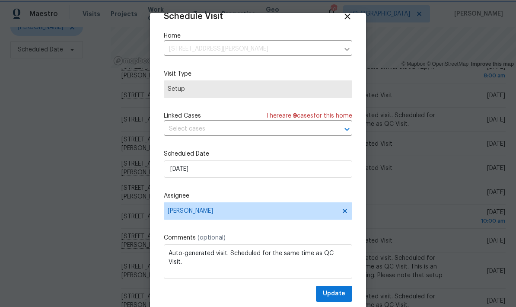
scroll to position [17, 0]
click at [343, 293] on span "Update" at bounding box center [334, 293] width 22 height 11
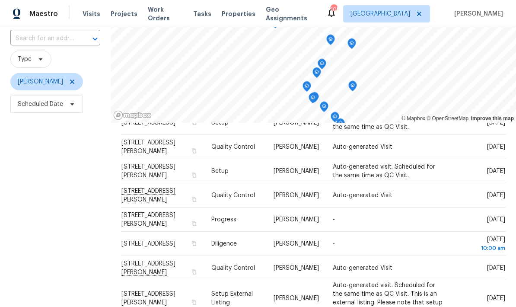
scroll to position [97, 0]
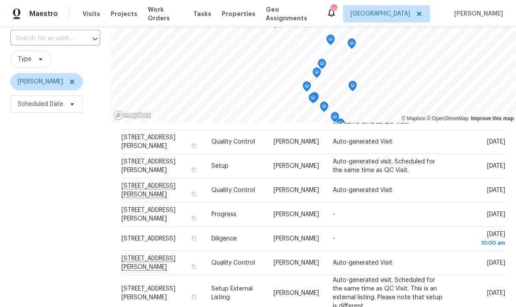
click at [0, 0] on icon at bounding box center [0, 0] width 0 height 0
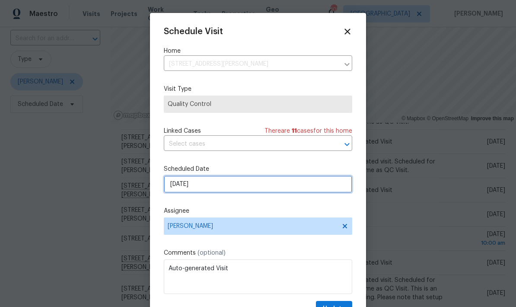
click at [239, 185] on input "[DATE]" at bounding box center [258, 183] width 188 height 17
select select "9"
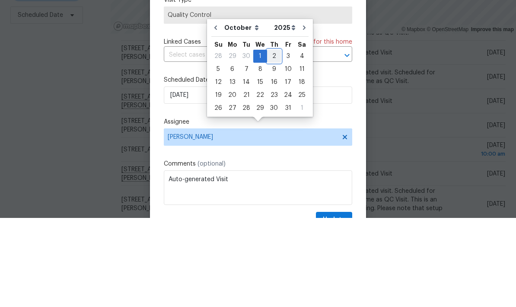
click at [274, 139] on div "2" at bounding box center [274, 145] width 14 height 12
type input "10/2/2025"
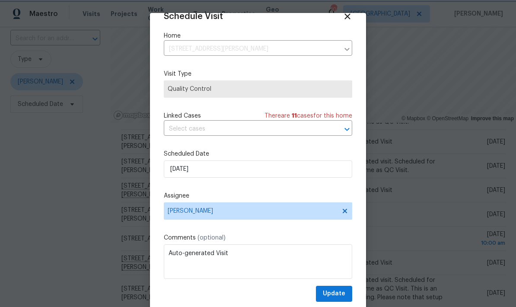
scroll to position [17, 0]
click at [344, 292] on span "Update" at bounding box center [334, 293] width 22 height 11
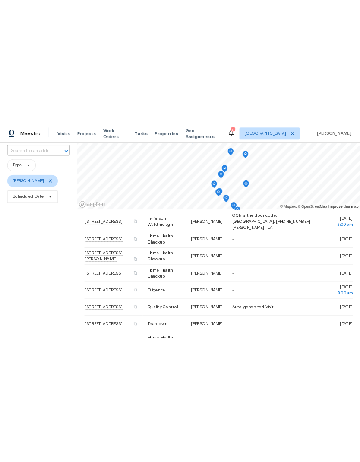
scroll to position [0, 0]
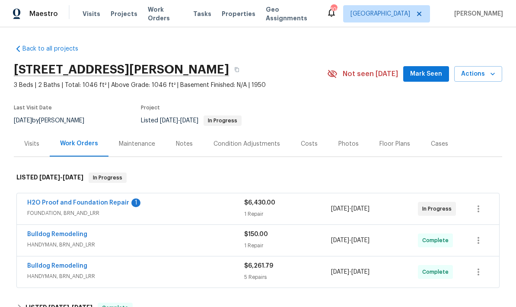
click at [103, 201] on link "H2O Proof and Foundation Repair" at bounding box center [78, 203] width 102 height 6
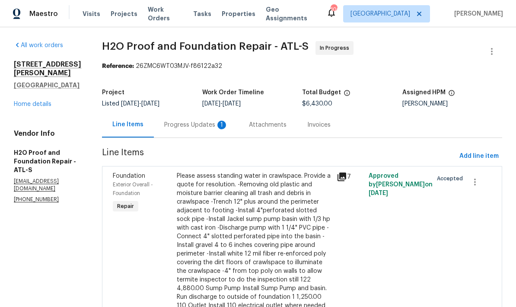
click at [170, 123] on div "Progress Updates 1" at bounding box center [196, 125] width 64 height 9
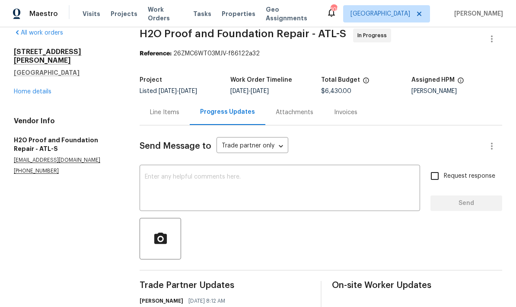
scroll to position [12, 0]
click at [168, 108] on div "Line Items" at bounding box center [164, 112] width 29 height 9
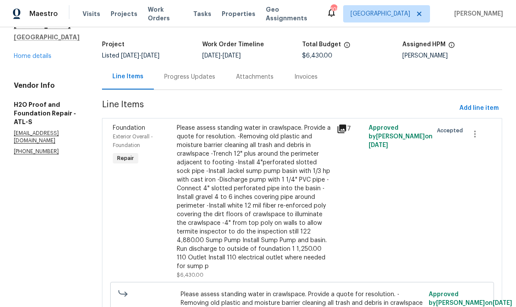
scroll to position [37, 0]
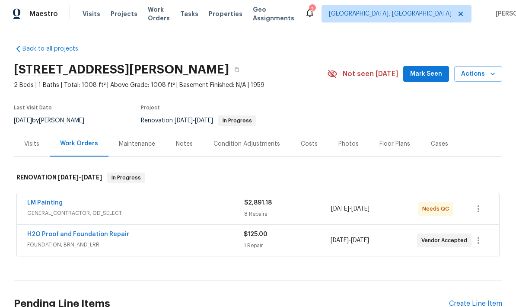
click at [113, 234] on link "H2O Proof and Foundation Repair" at bounding box center [78, 234] width 102 height 6
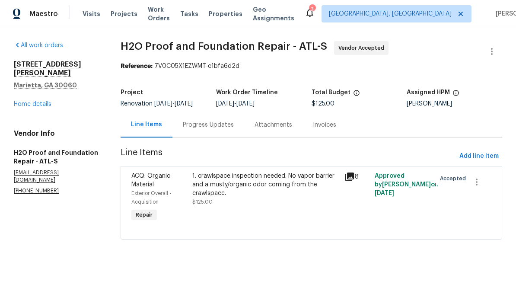
click at [222, 126] on div "Progress Updates" at bounding box center [208, 125] width 51 height 9
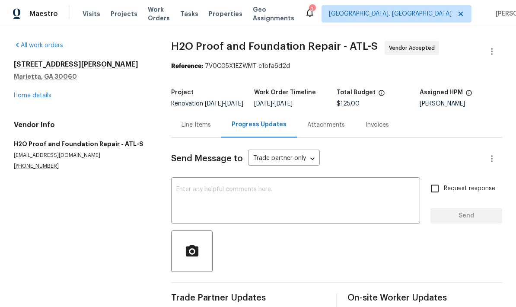
scroll to position [21, 0]
click at [204, 121] on div "Line Items" at bounding box center [195, 125] width 29 height 9
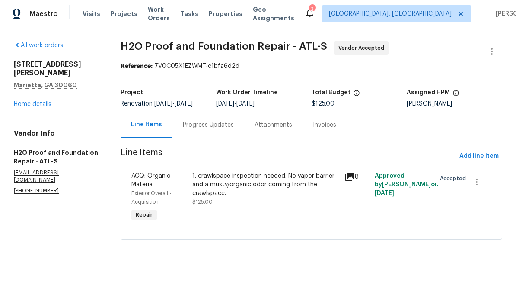
click at [42, 101] on link "Home details" at bounding box center [33, 104] width 38 height 6
